Goal: Information Seeking & Learning: Stay updated

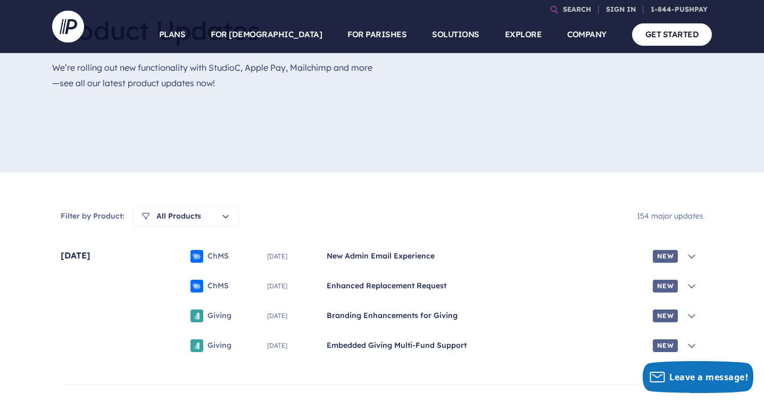
scroll to position [91, 0]
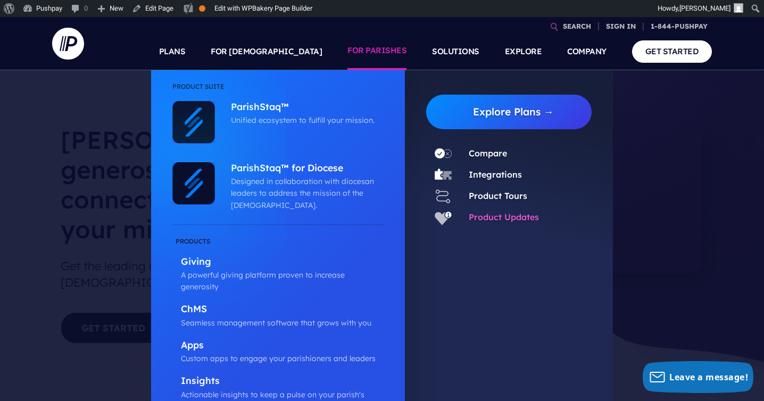
click at [486, 218] on link "Product Updates" at bounding box center [504, 217] width 70 height 11
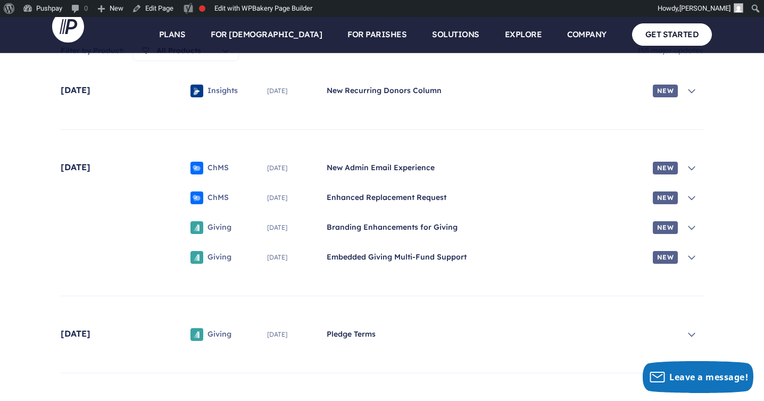
click at [697, 94] on icon at bounding box center [691, 91] width 11 height 11
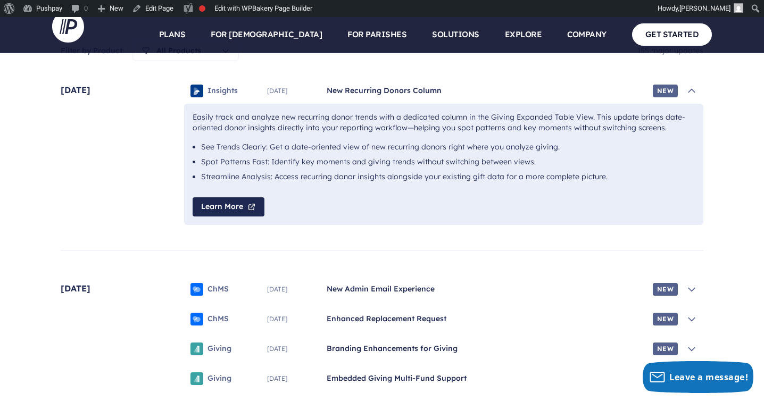
click at [590, 294] on span "New Admin Email Experience" at bounding box center [488, 289] width 322 height 11
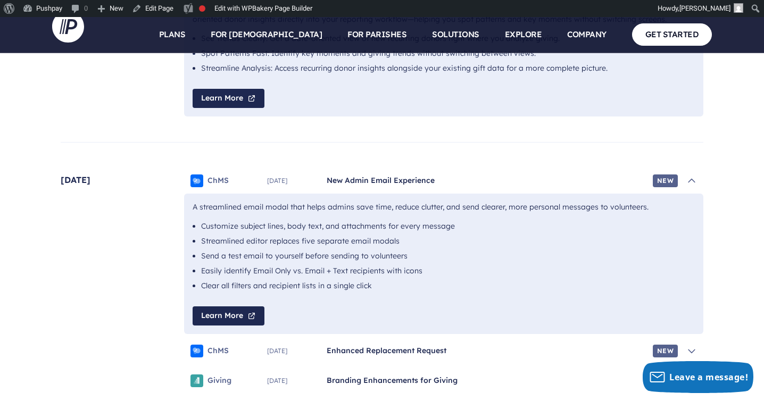
scroll to position [506, 0]
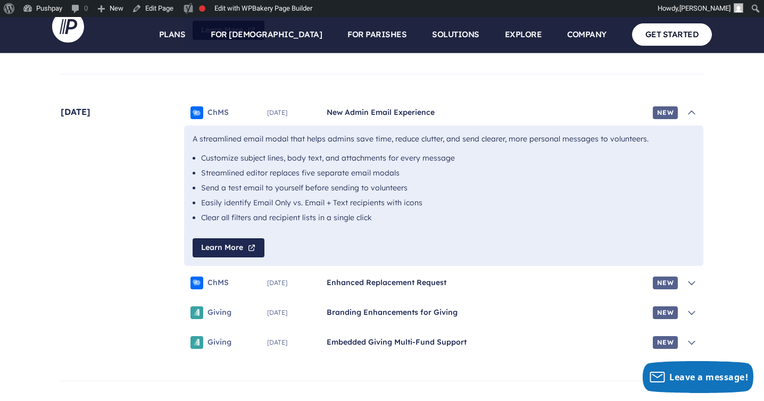
click at [585, 283] on span "Enhanced Replacement Request" at bounding box center [488, 283] width 322 height 11
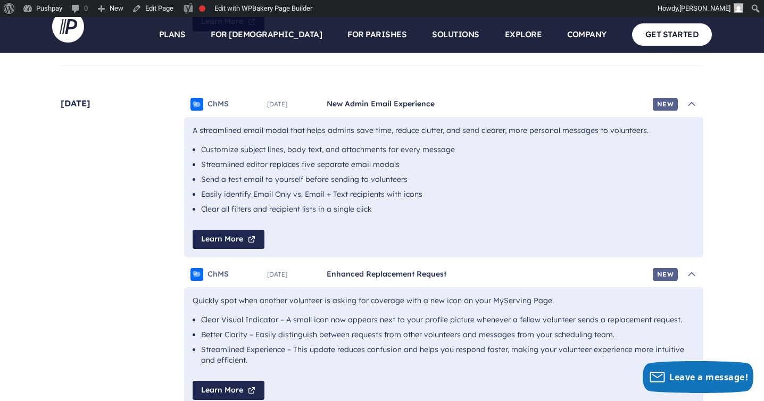
scroll to position [701, 0]
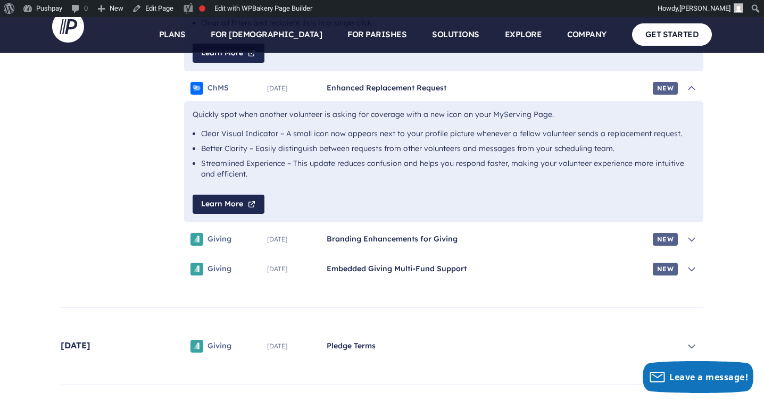
click at [579, 247] on div "Giving September 2025 Branding Enhancements for Giving New" at bounding box center [443, 240] width 519 height 26
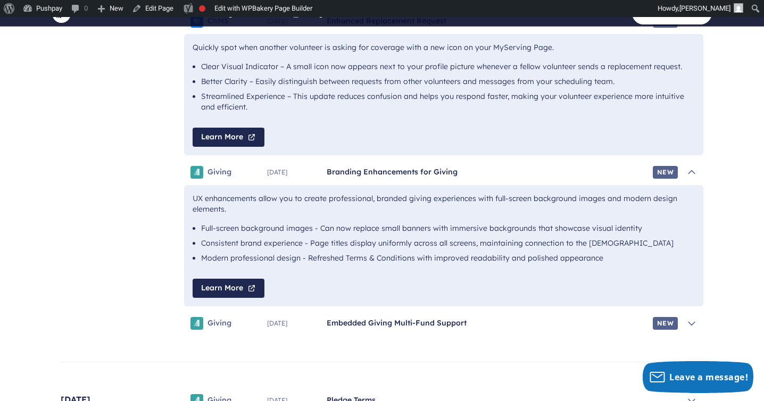
scroll to position [809, 0]
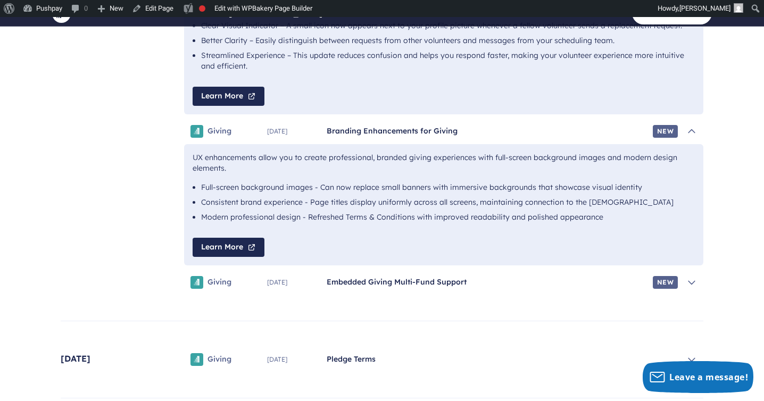
click at [567, 275] on div "Giving September 2025 Embedded Giving Multi-Fund Support New" at bounding box center [443, 283] width 519 height 26
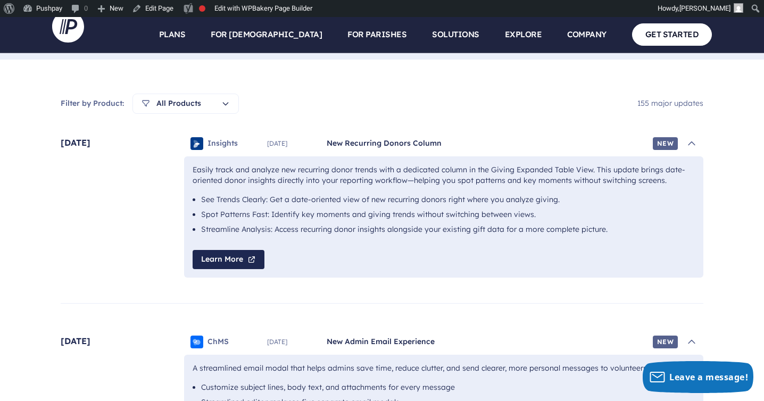
scroll to position [240, 0]
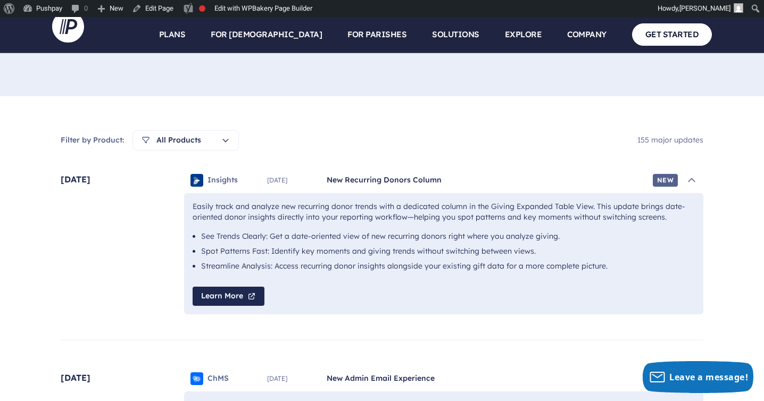
click at [584, 187] on div "Insights October 2025 New Recurring Donors Column New" at bounding box center [443, 181] width 519 height 26
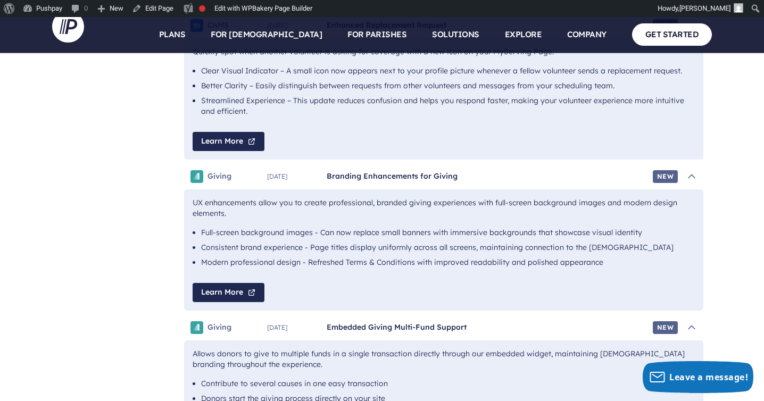
scroll to position [673, 0]
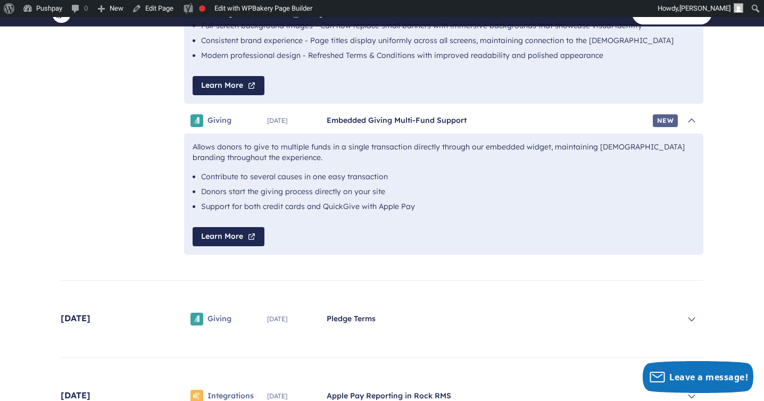
click at [308, 327] on div "Giving August 2025 Pledge Terms" at bounding box center [443, 319] width 519 height 26
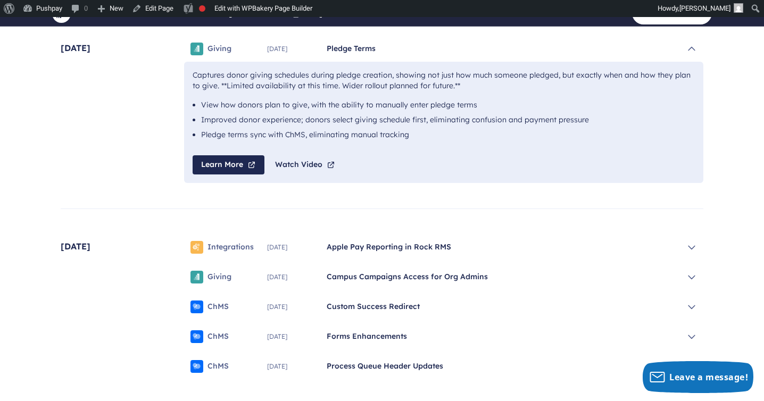
scroll to position [1119, 0]
